Goal: Task Accomplishment & Management: Manage account settings

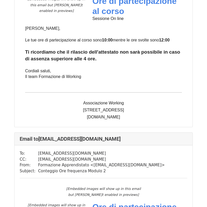
scroll to position [522, 0]
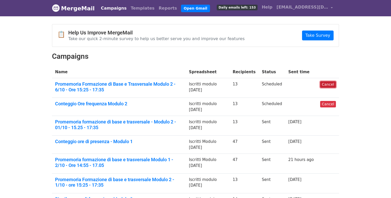
click at [328, 85] on link "Cancel" at bounding box center [328, 84] width 16 height 6
